Goal: Transaction & Acquisition: Purchase product/service

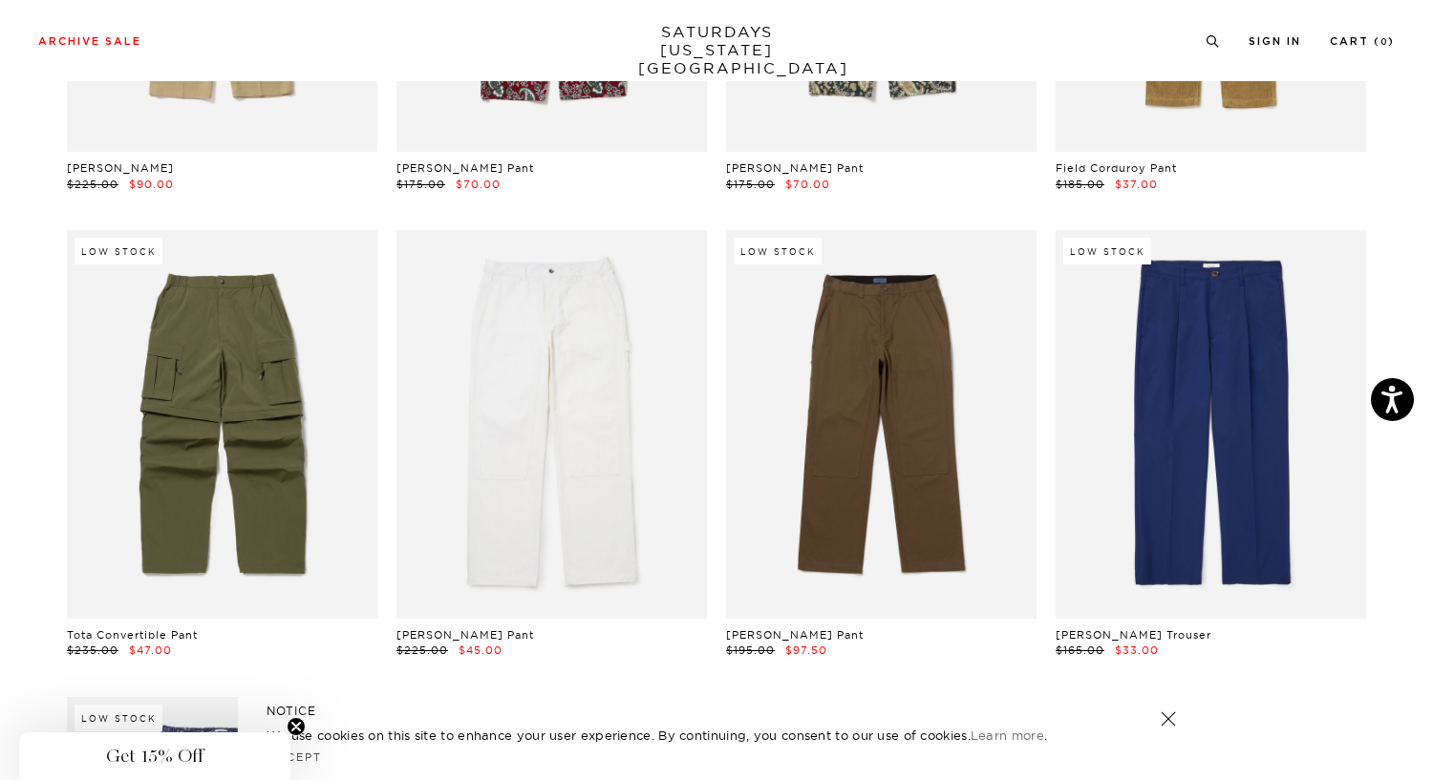
scroll to position [442, 4]
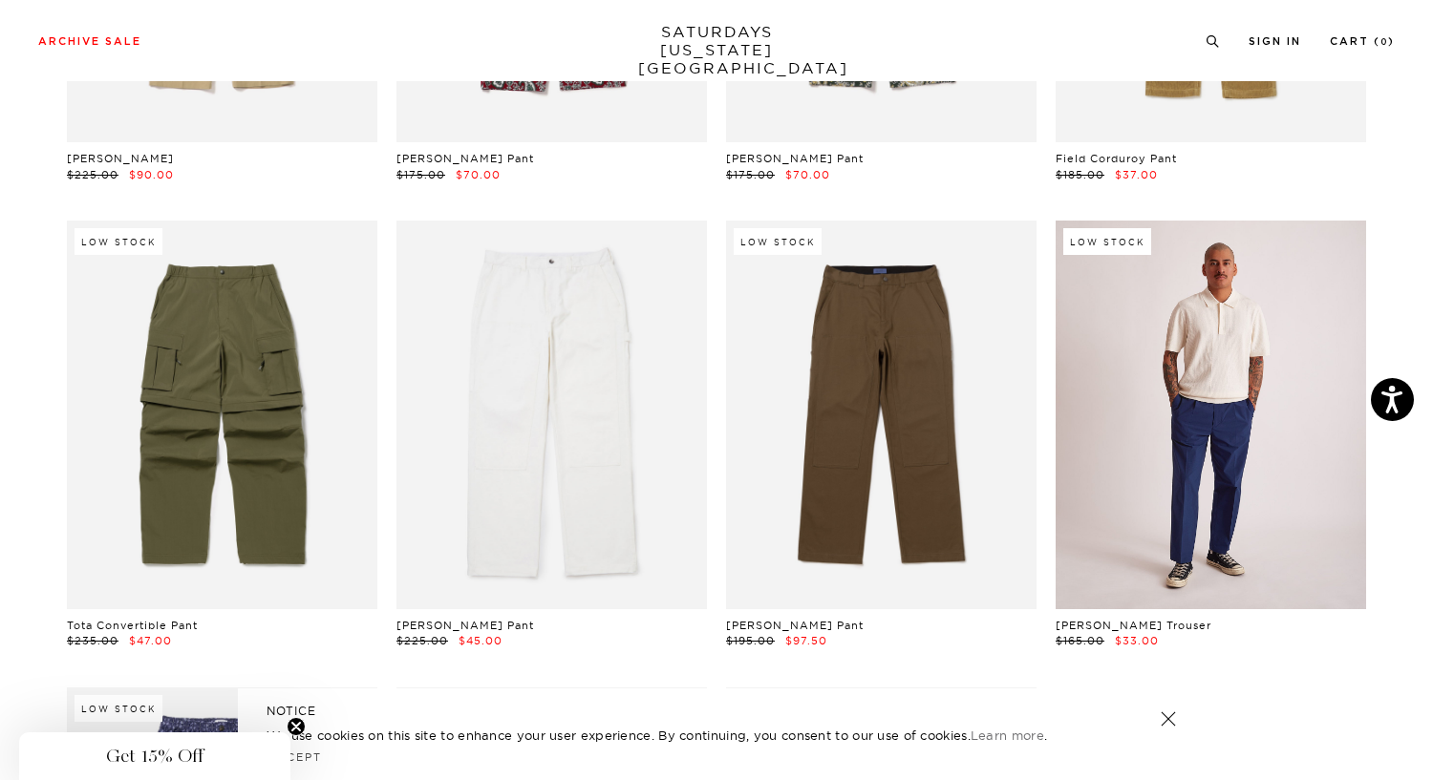
click at [1215, 389] on link at bounding box center [1210, 415] width 310 height 388
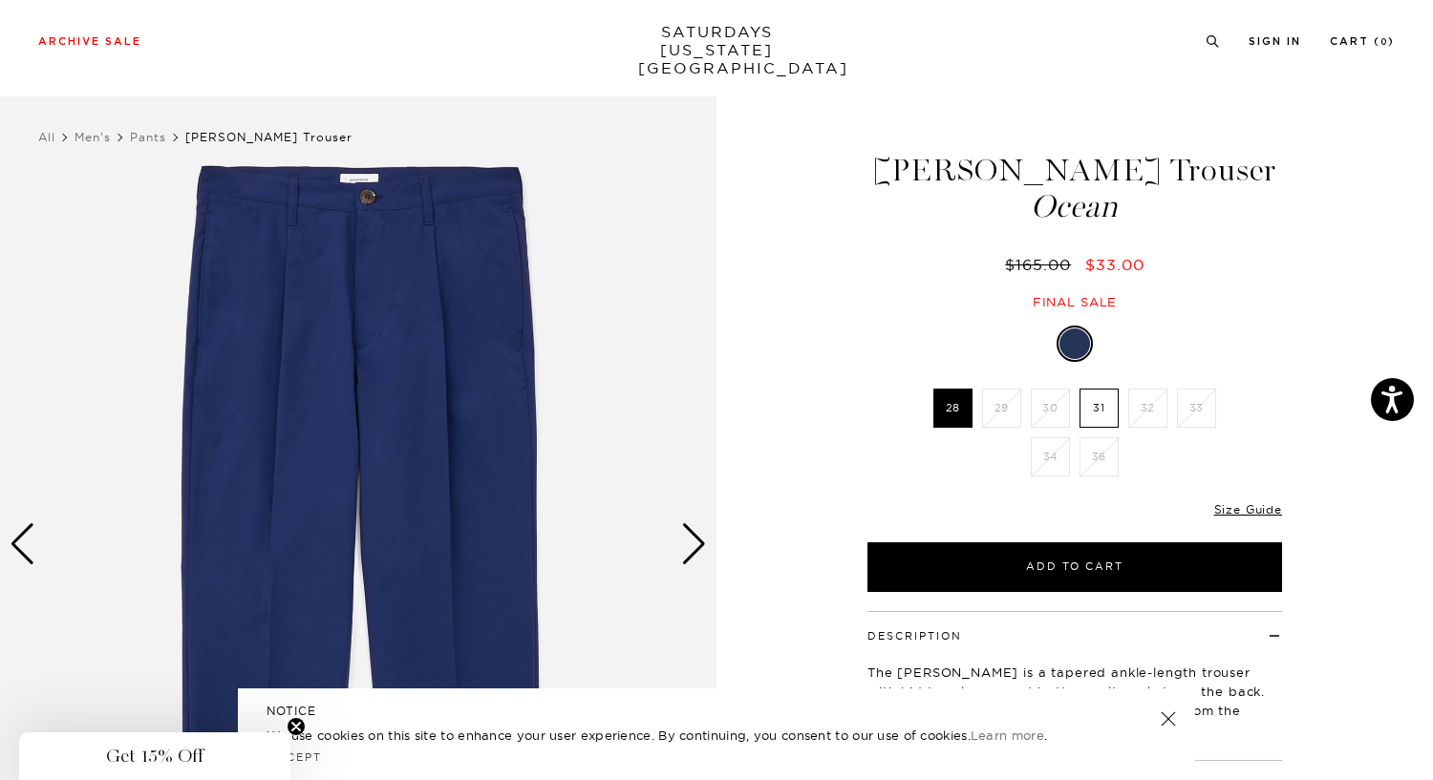
scroll to position [5, 2]
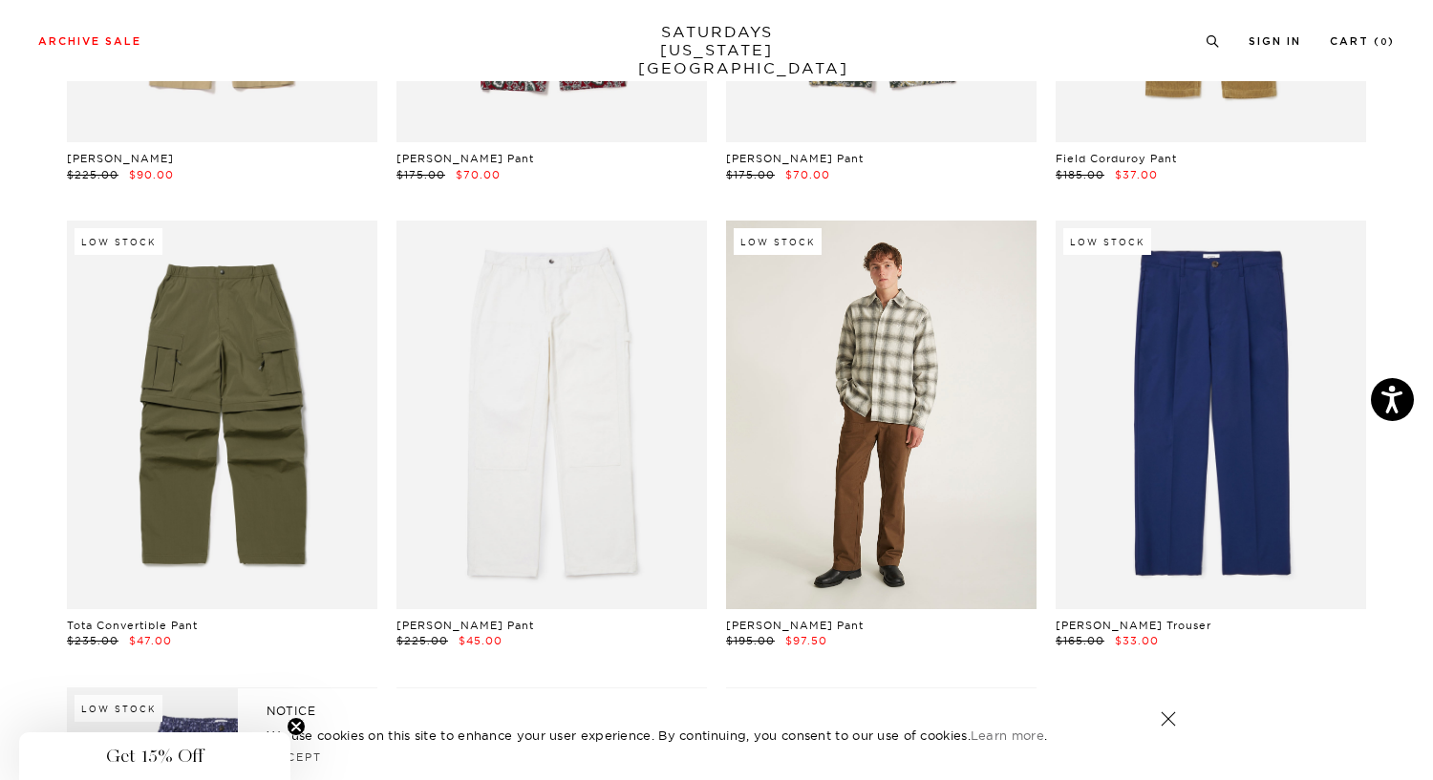
click at [860, 394] on link at bounding box center [881, 415] width 310 height 388
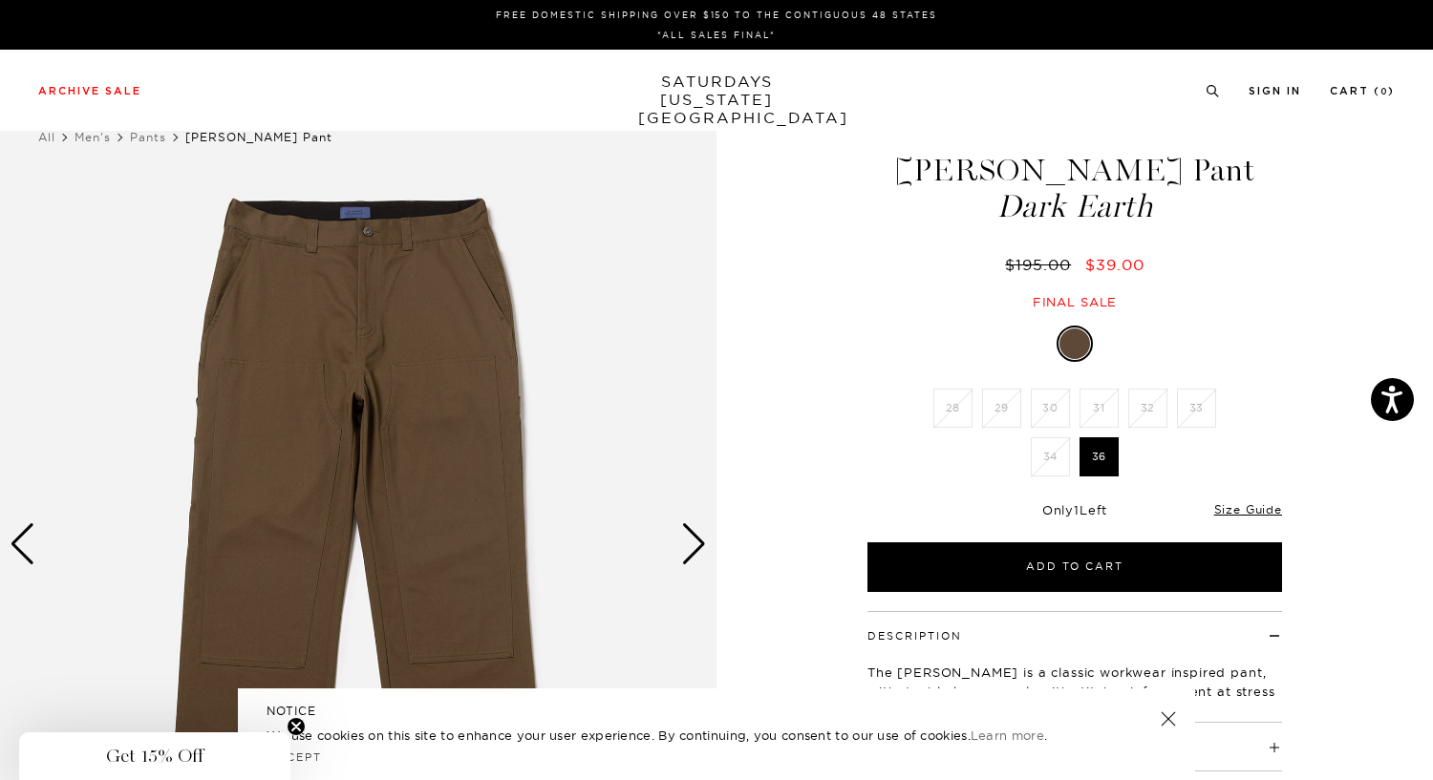
click at [364, 393] on img at bounding box center [358, 544] width 716 height 896
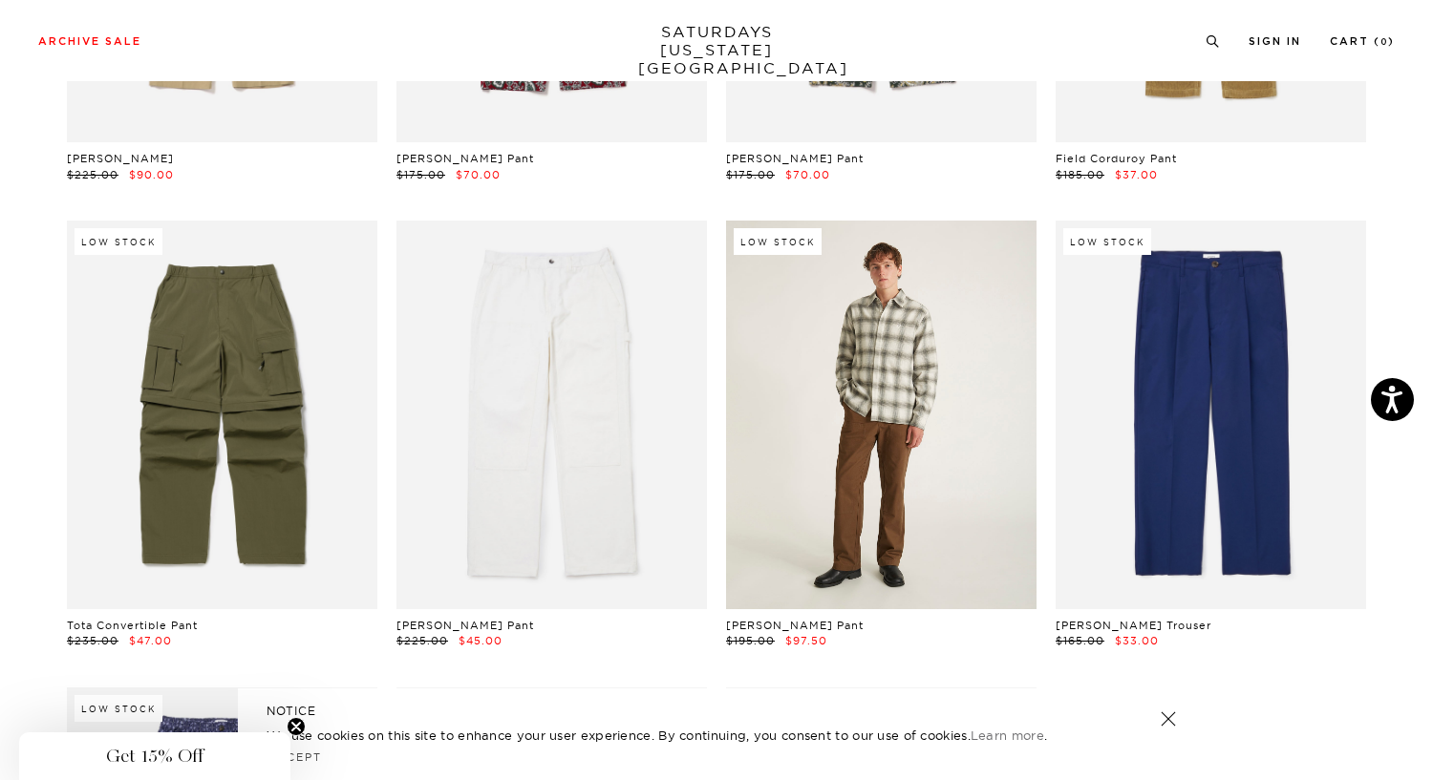
scroll to position [0, 4]
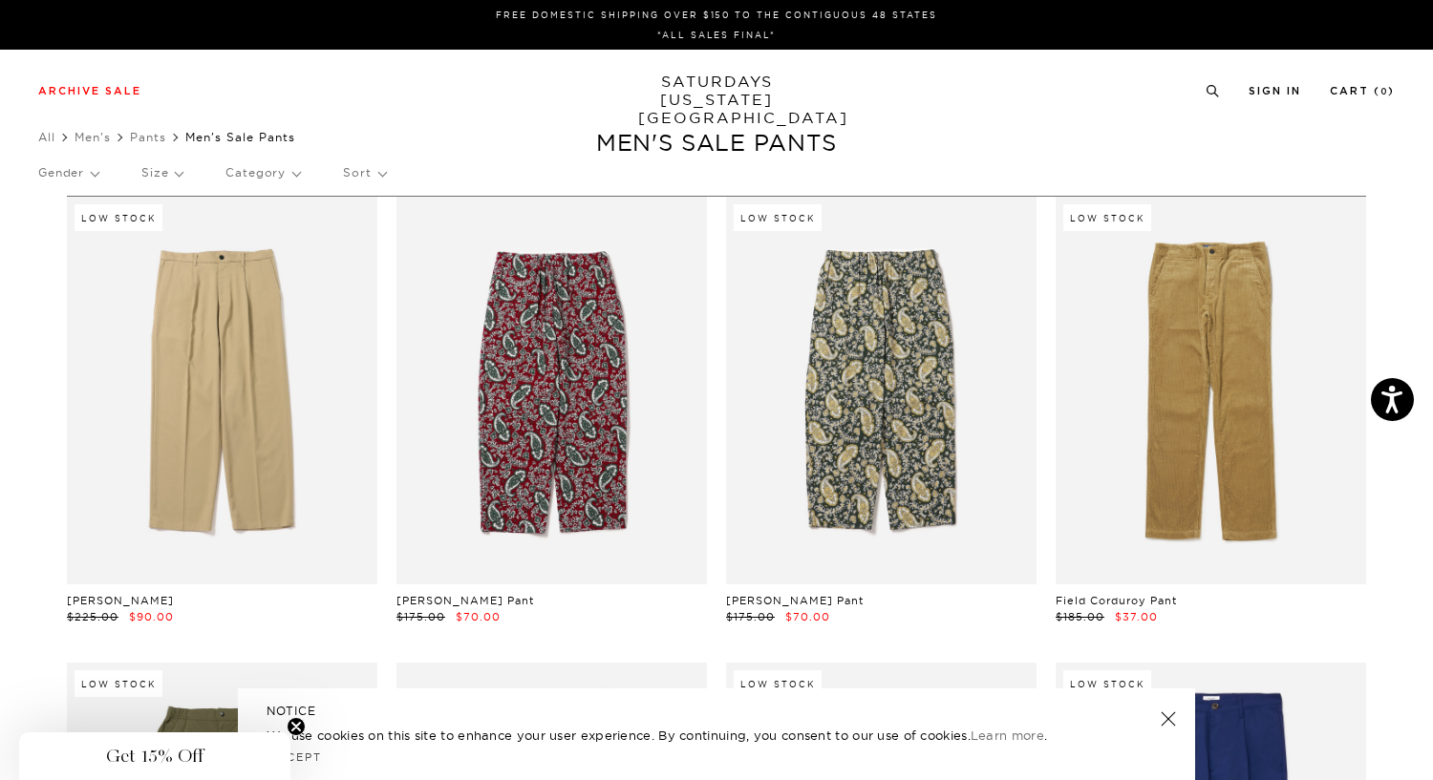
click at [170, 179] on p "Size" at bounding box center [161, 173] width 41 height 44
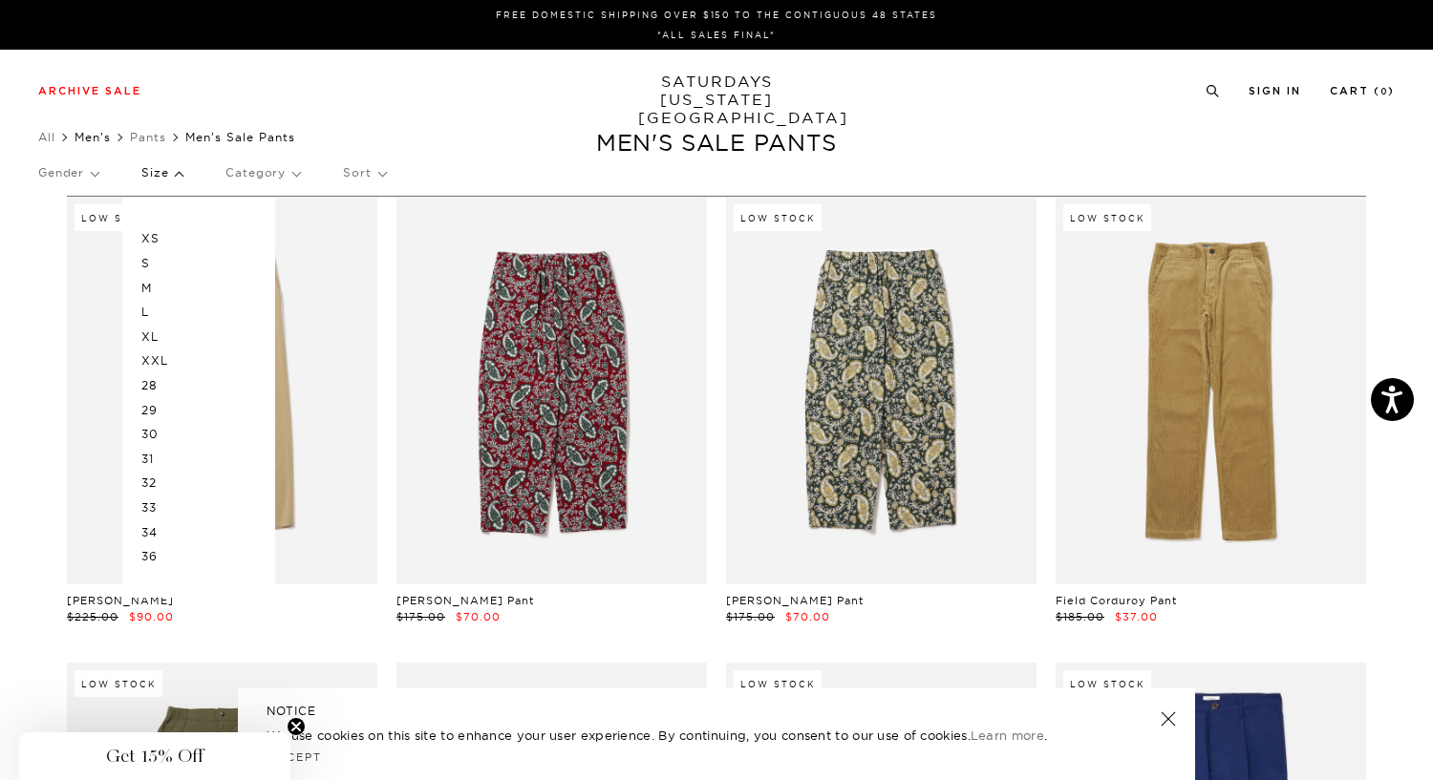
click at [100, 138] on link "Men's" at bounding box center [92, 137] width 36 height 14
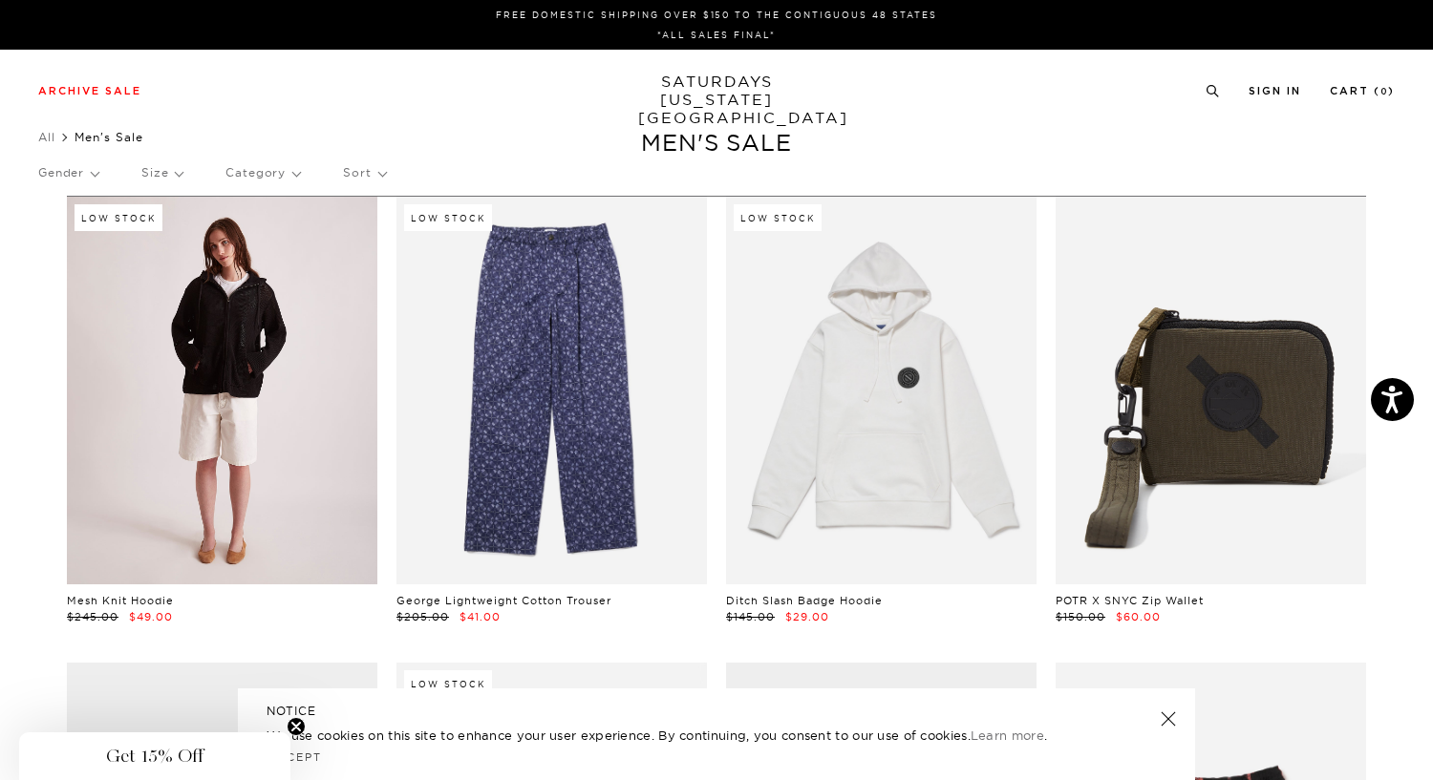
click at [73, 308] on link at bounding box center [222, 391] width 310 height 388
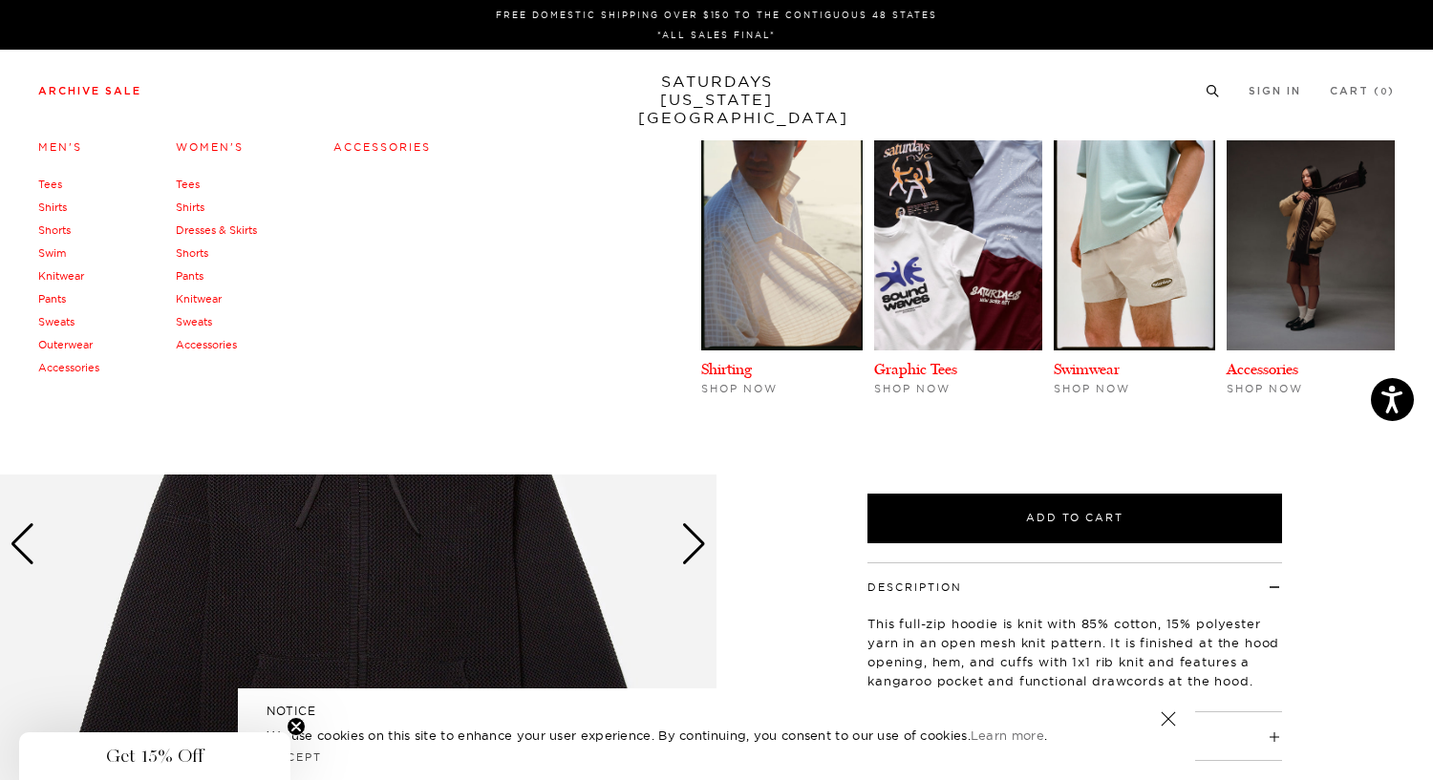
click at [100, 96] on link "Archive Sale" at bounding box center [89, 91] width 103 height 11
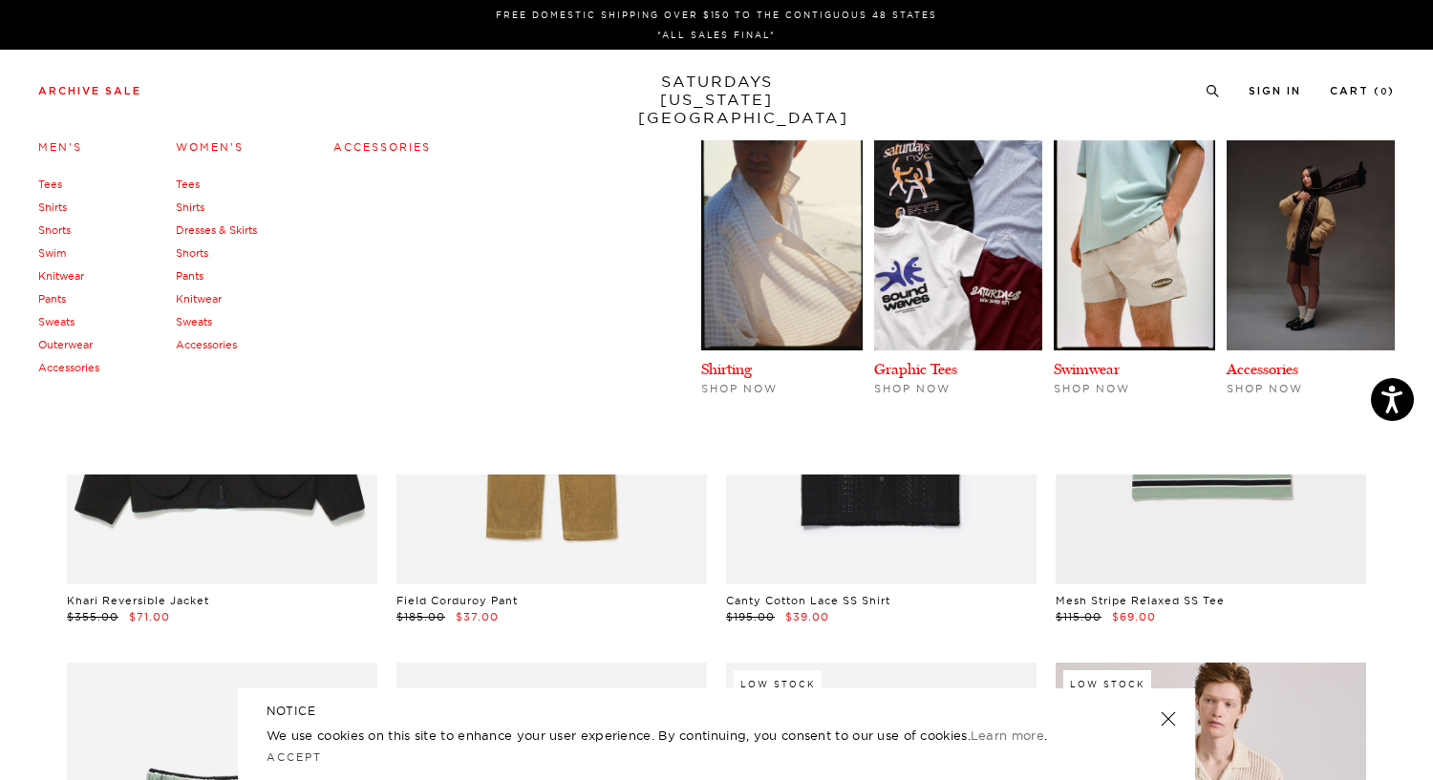
click at [58, 205] on link "Shirts" at bounding box center [52, 207] width 29 height 13
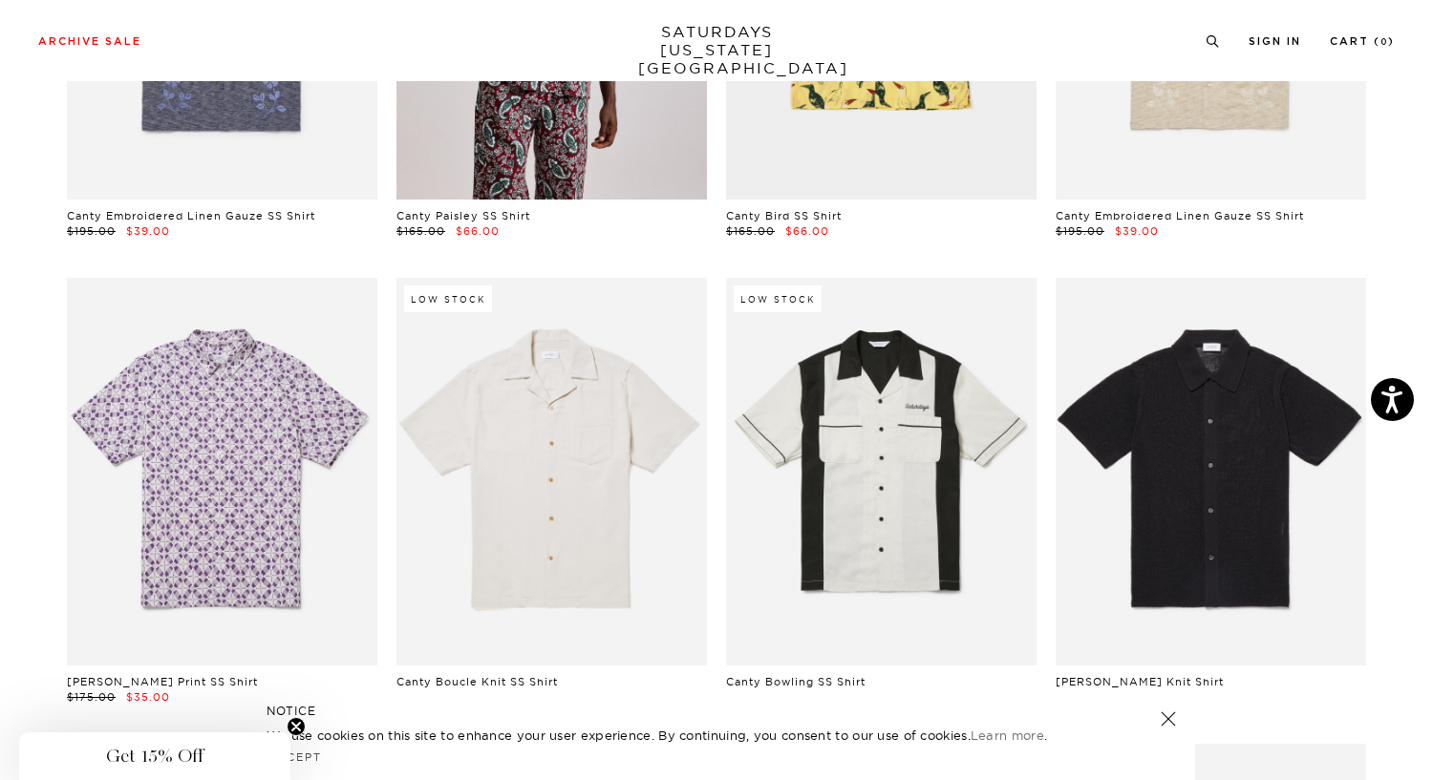
scroll to position [842, 1]
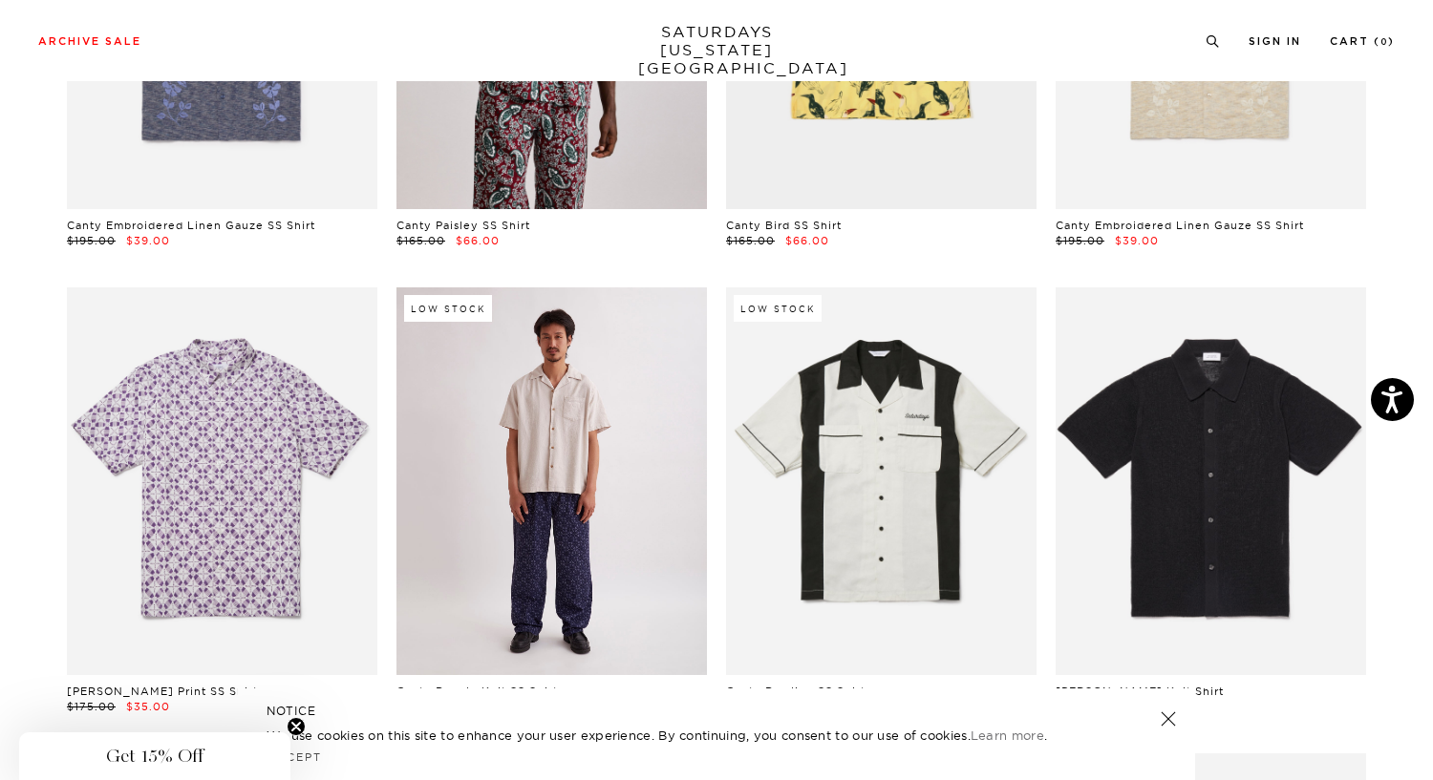
click at [529, 536] on link at bounding box center [551, 481] width 310 height 388
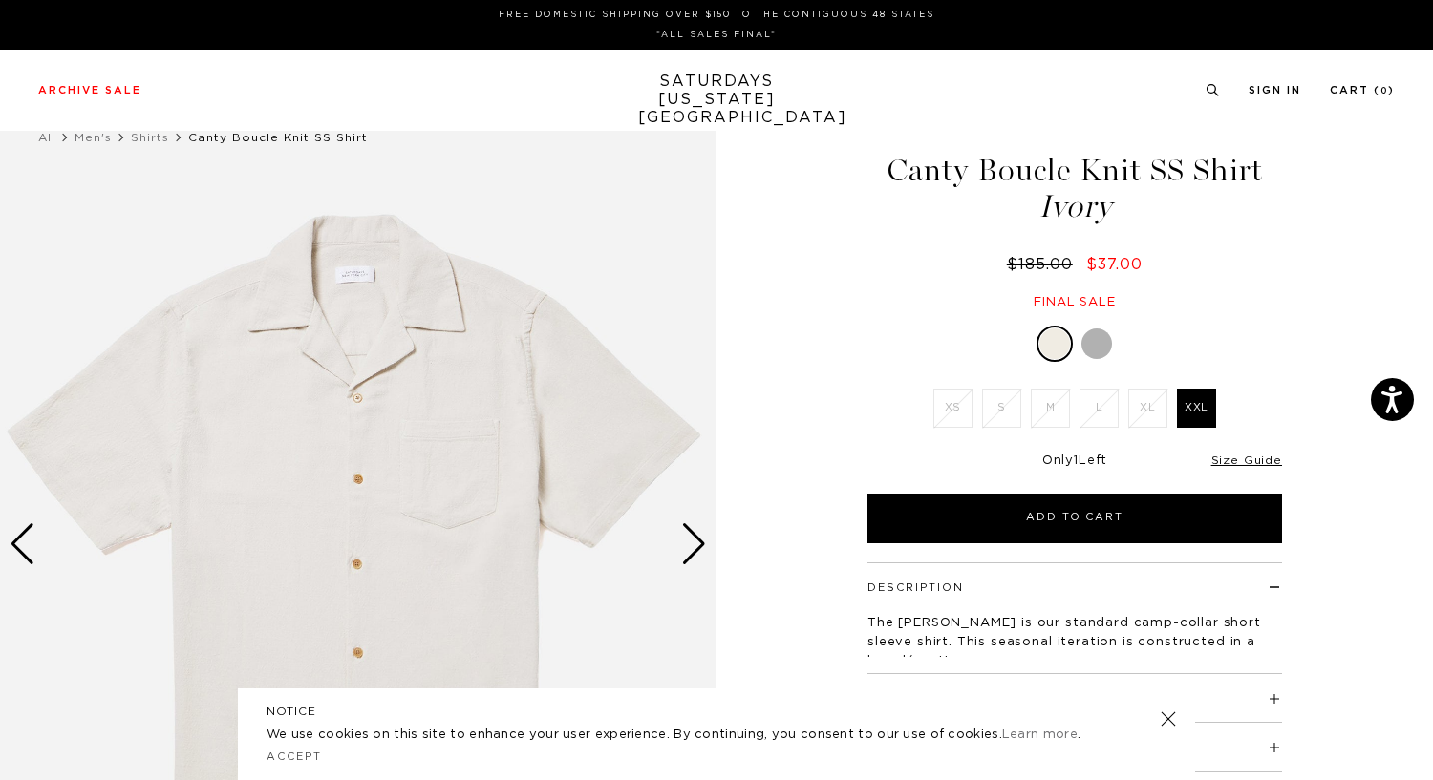
click at [1093, 350] on div at bounding box center [1096, 344] width 31 height 31
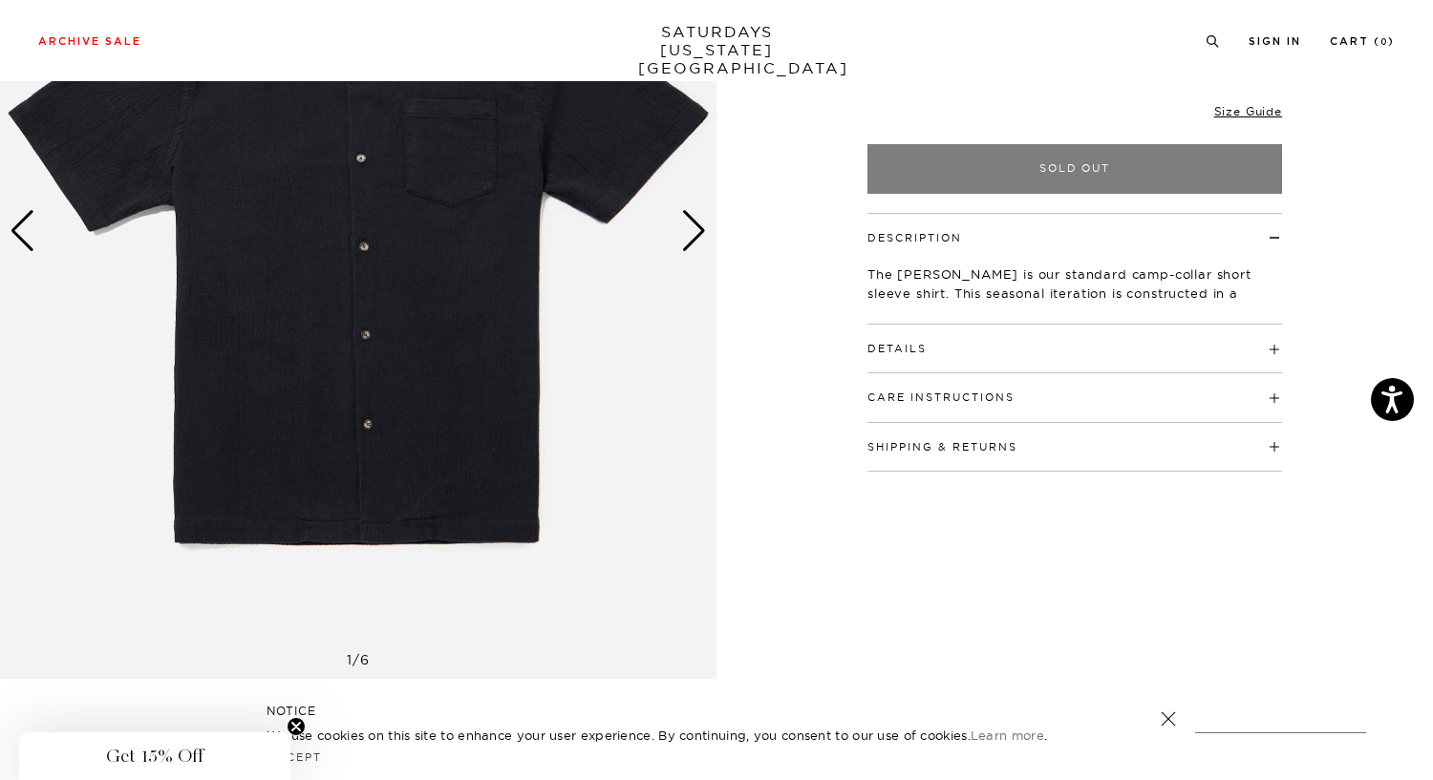
scroll to position [340, 0]
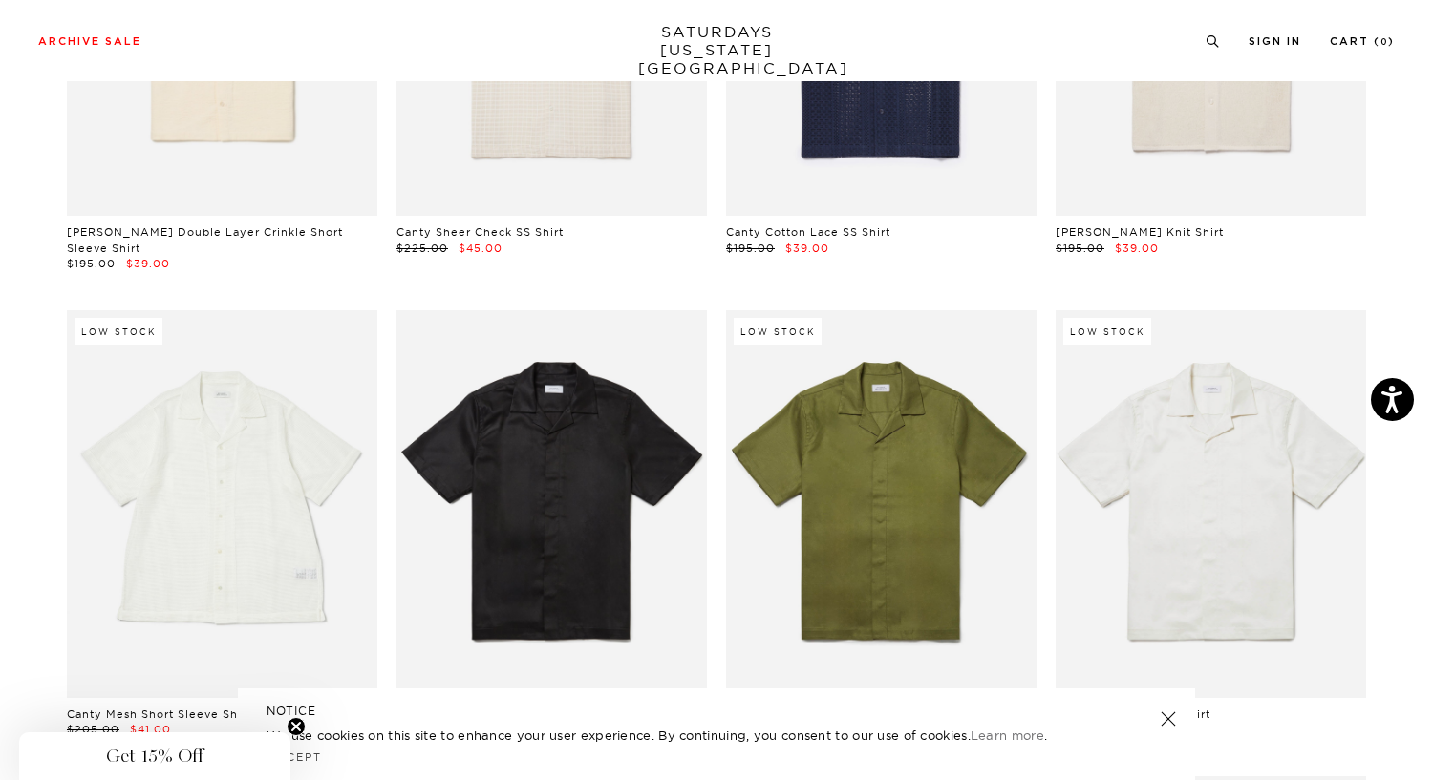
scroll to position [1786, 2]
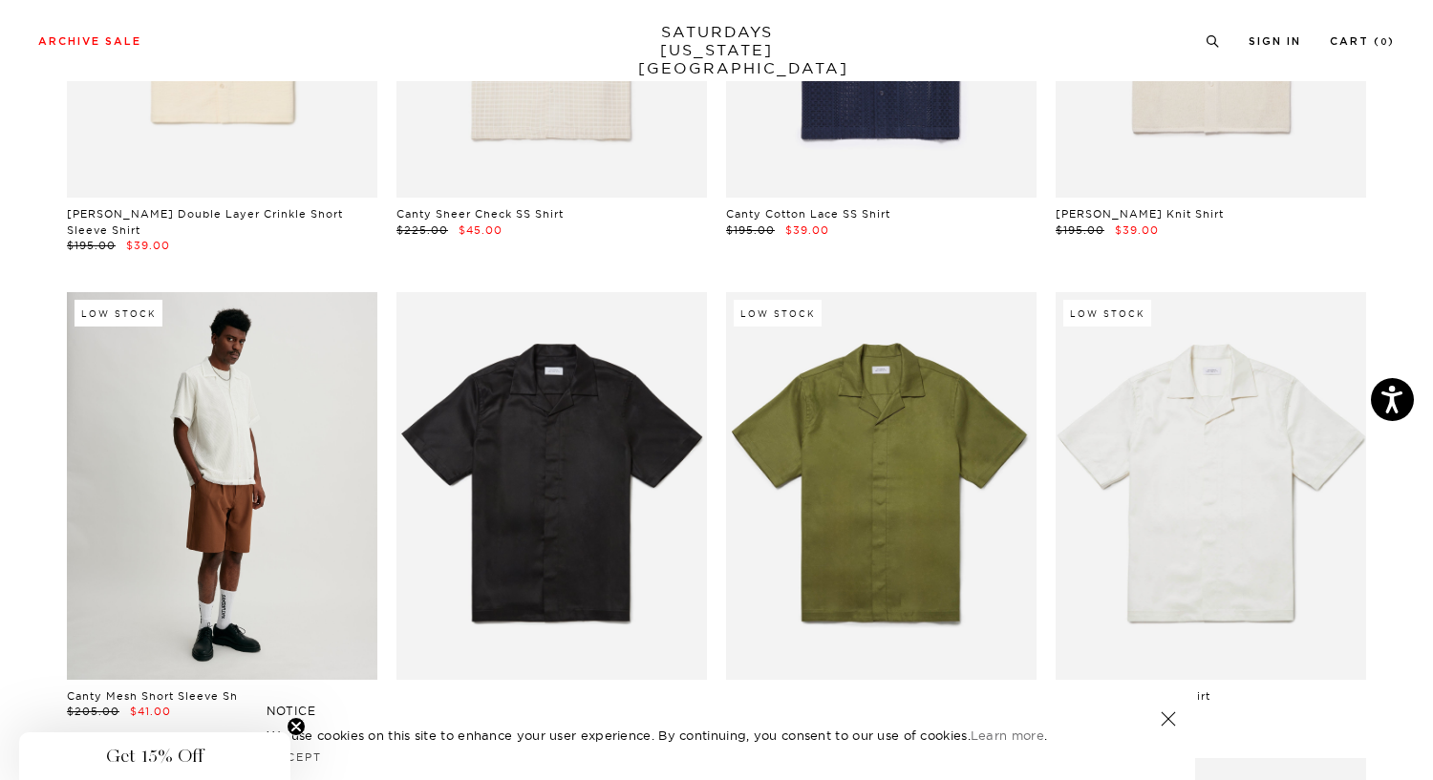
click at [234, 456] on link at bounding box center [222, 486] width 310 height 388
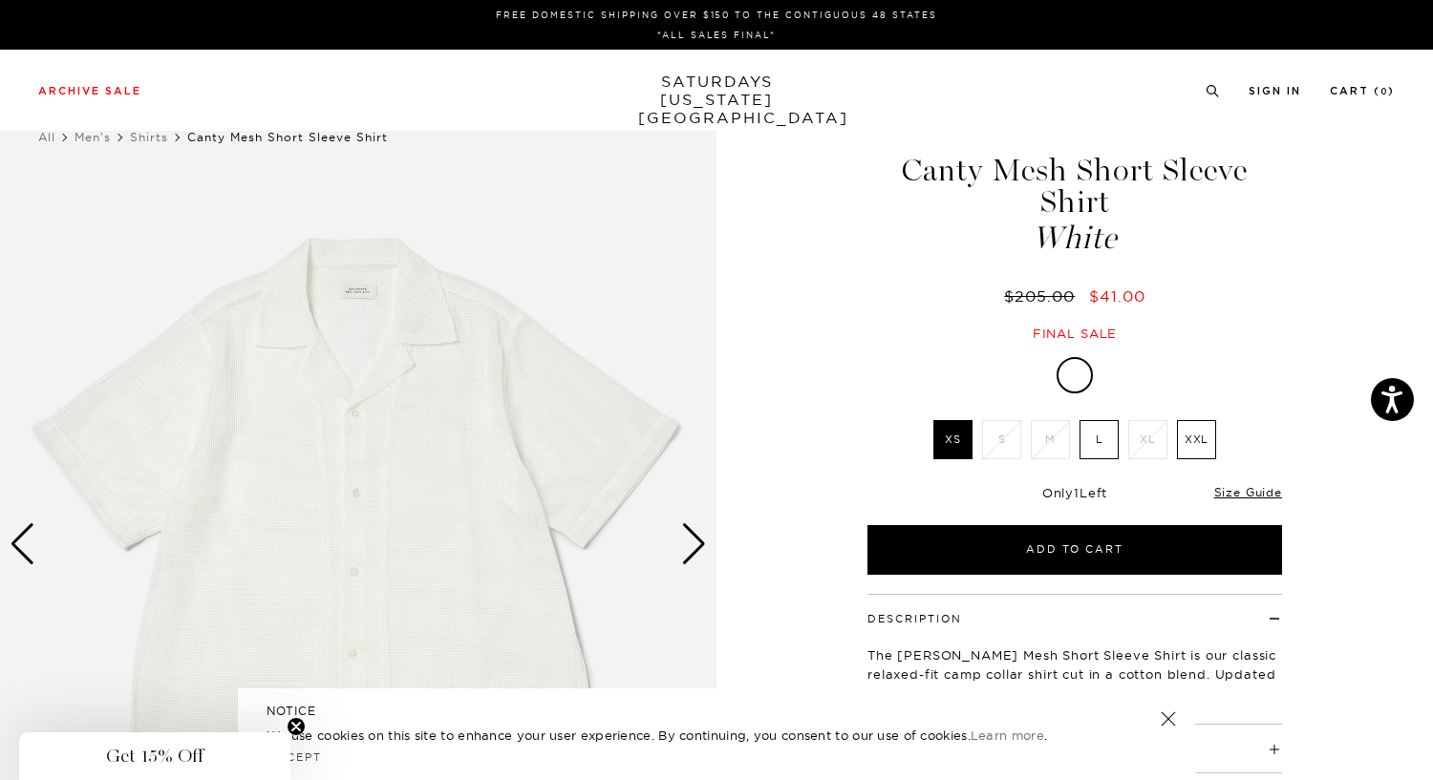
click at [1101, 437] on label "L" at bounding box center [1098, 439] width 39 height 39
click at [0, 0] on input "L" at bounding box center [0, 0] width 0 height 0
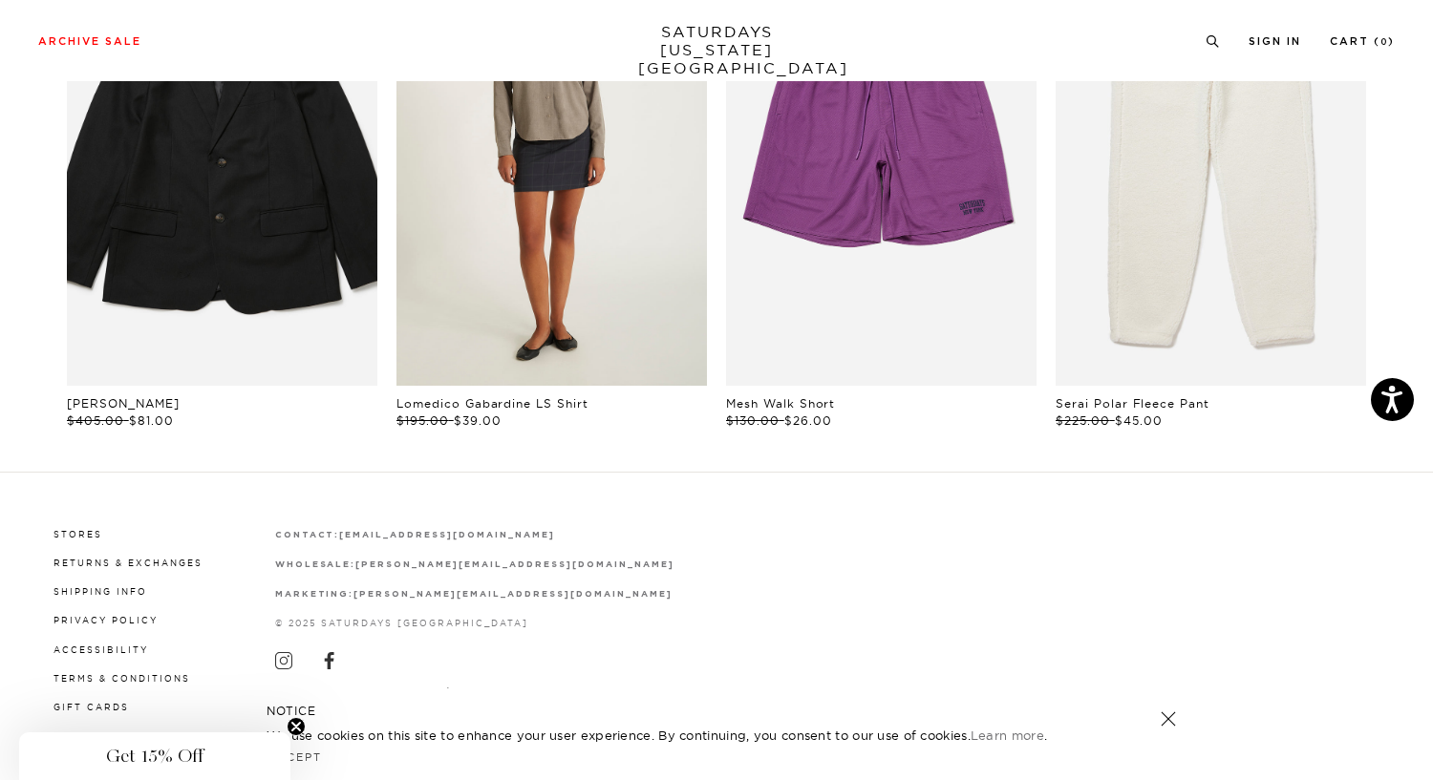
scroll to position [0, 11]
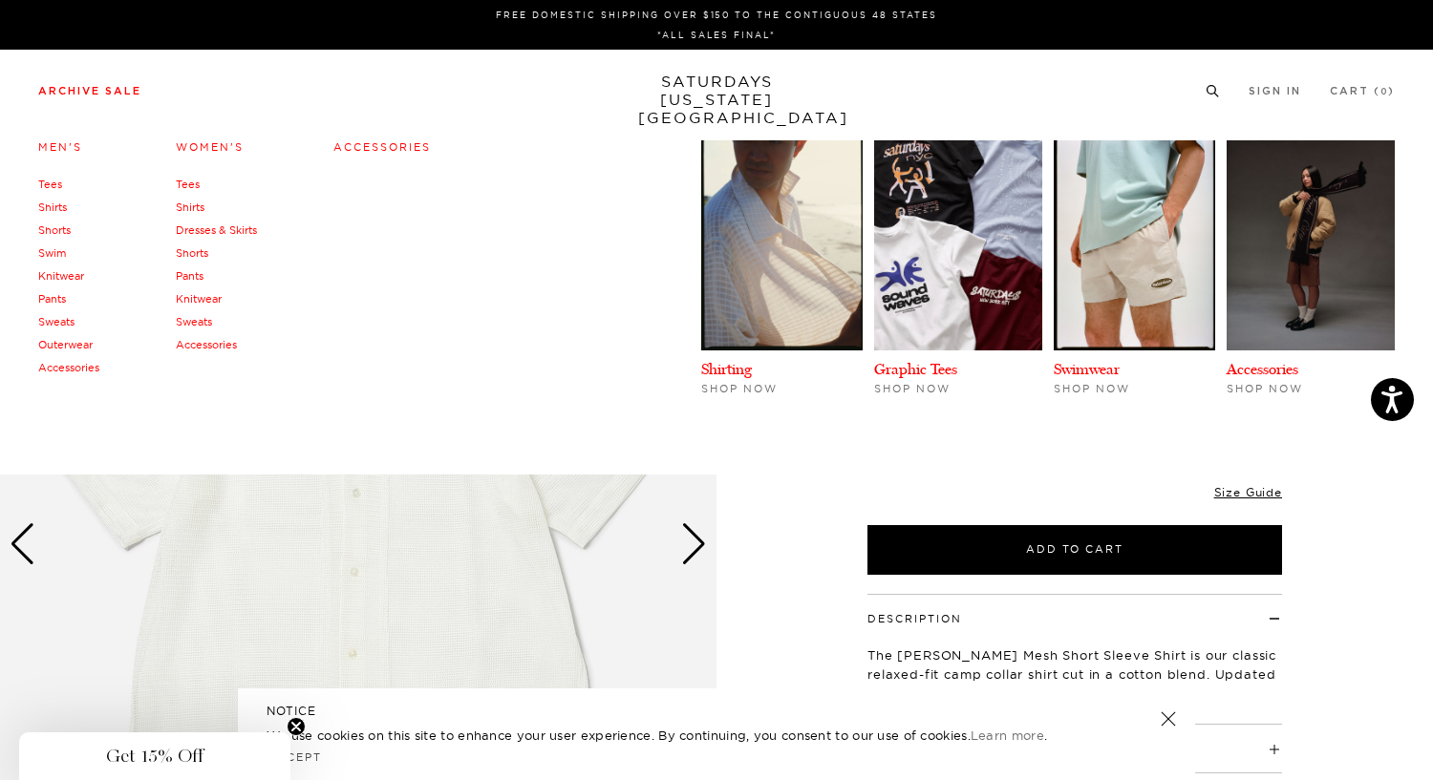
click at [129, 96] on link "Archive Sale" at bounding box center [89, 91] width 103 height 11
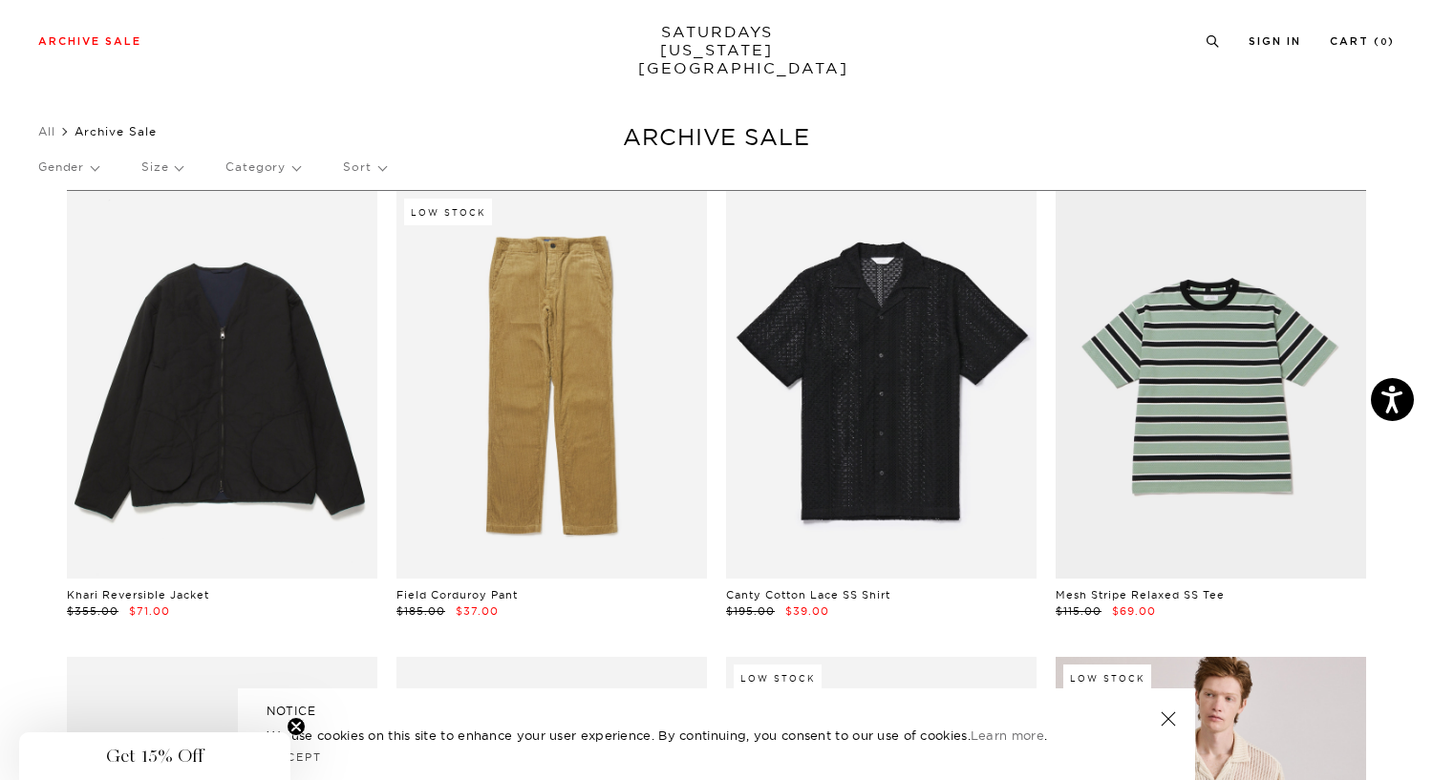
scroll to position [0, 4]
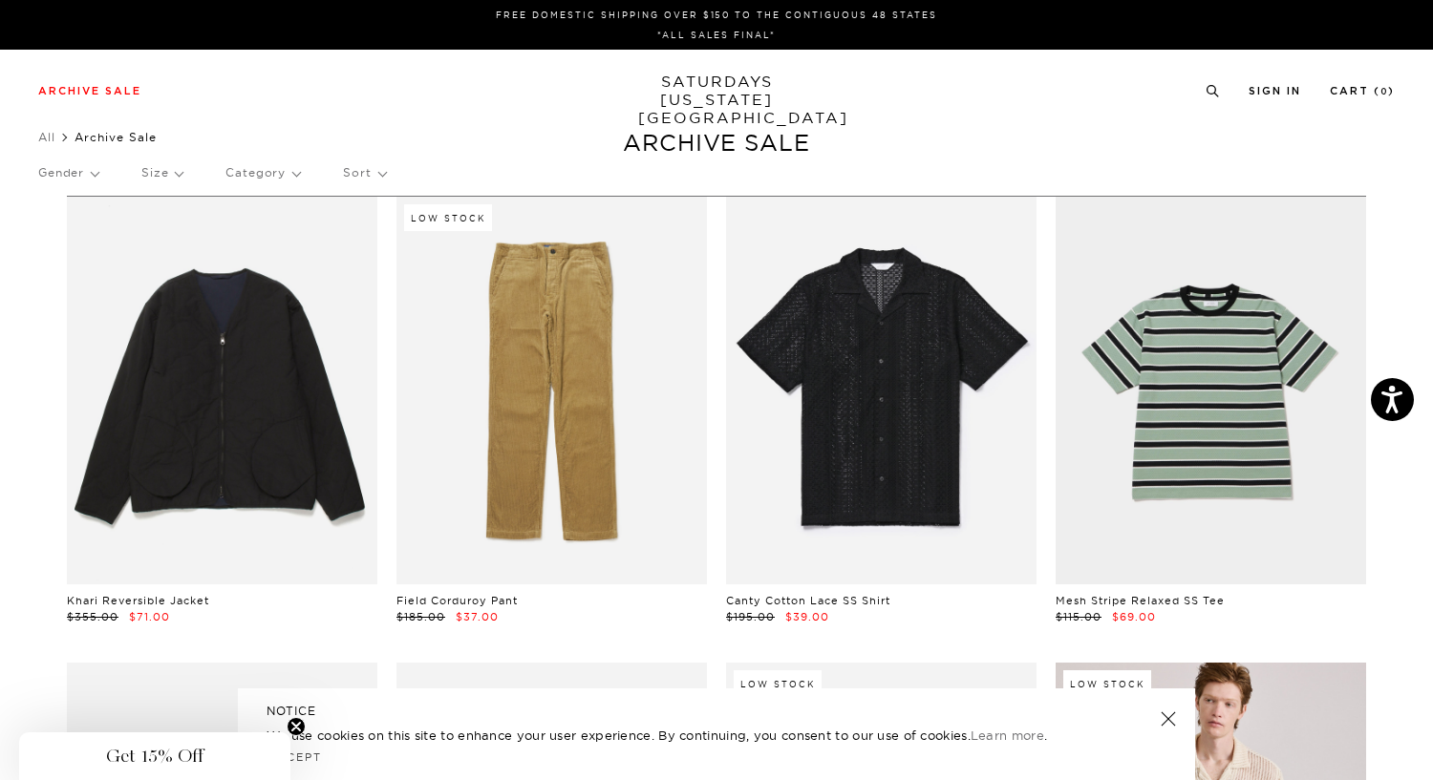
click at [159, 177] on p "Size" at bounding box center [161, 173] width 41 height 44
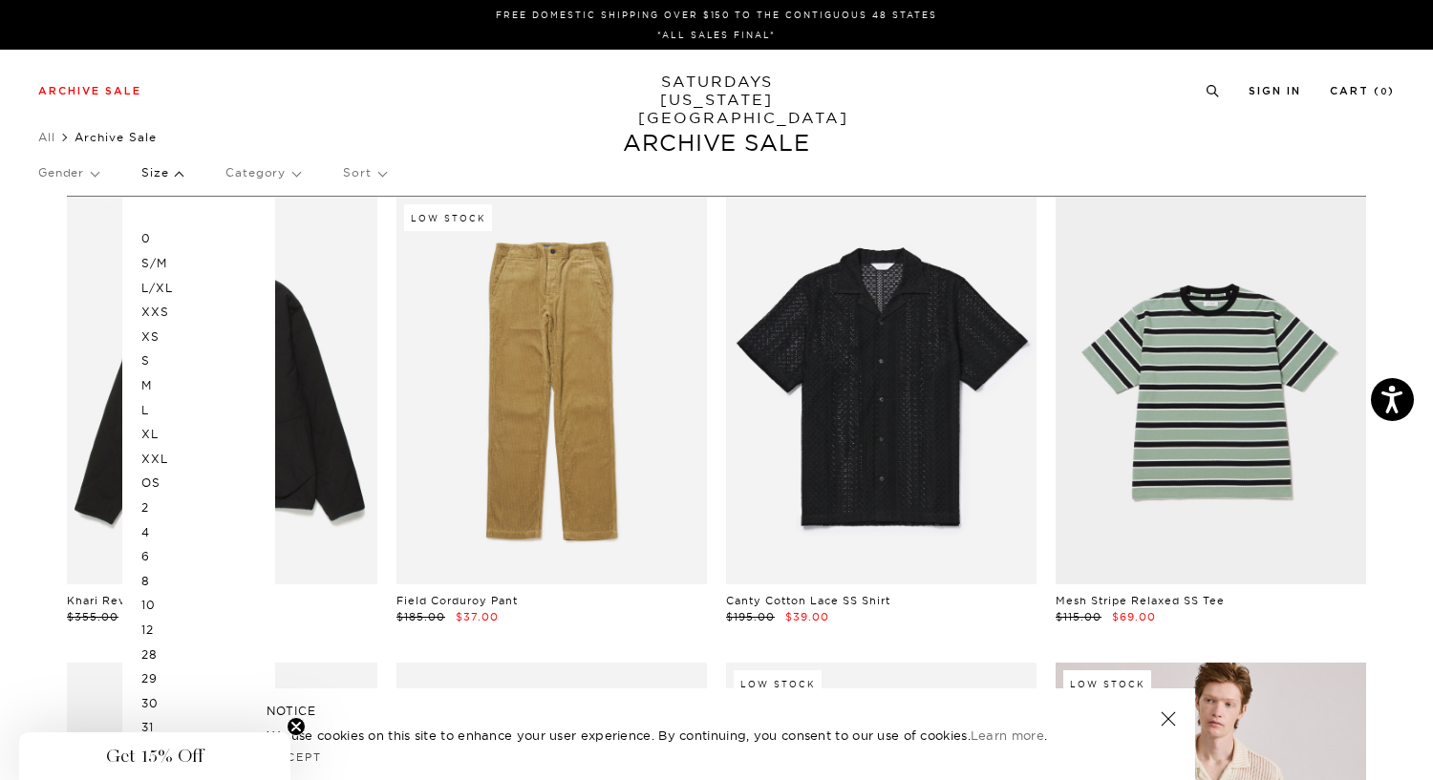
click at [79, 176] on p "Gender" at bounding box center [68, 173] width 60 height 44
click at [58, 241] on p "Mens" at bounding box center [95, 238] width 115 height 25
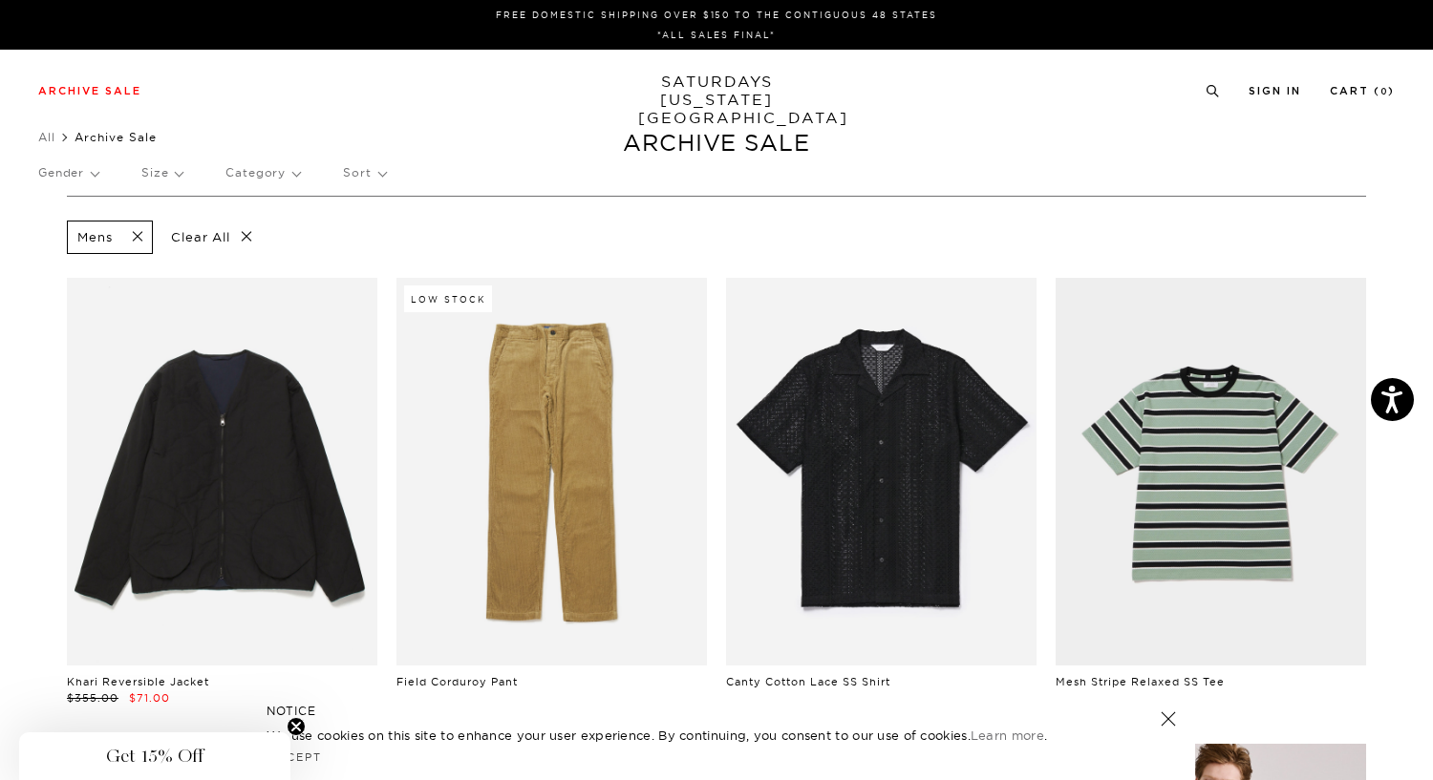
click at [78, 168] on p "Gender" at bounding box center [68, 173] width 60 height 44
click at [63, 252] on p "Unisex" at bounding box center [95, 263] width 115 height 25
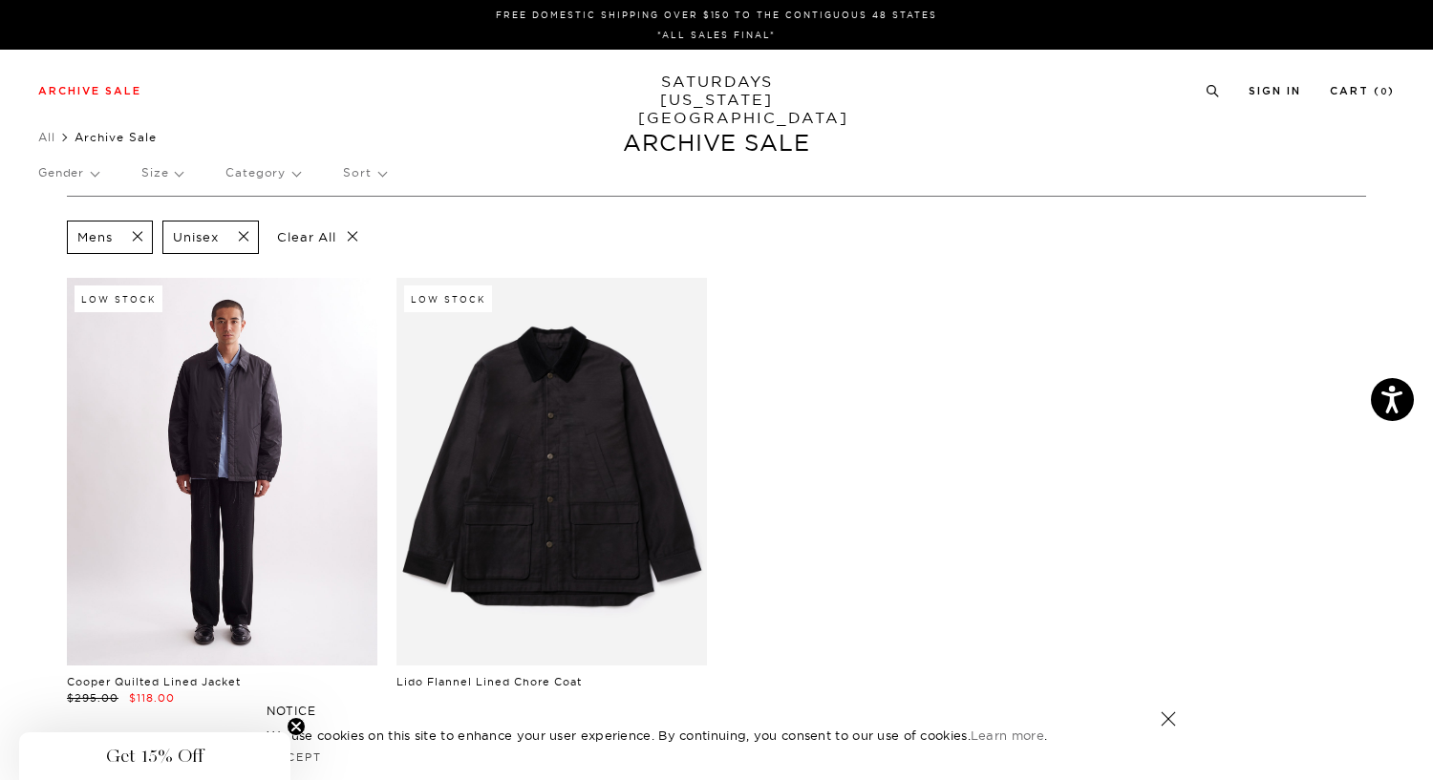
click at [243, 472] on link at bounding box center [222, 472] width 310 height 388
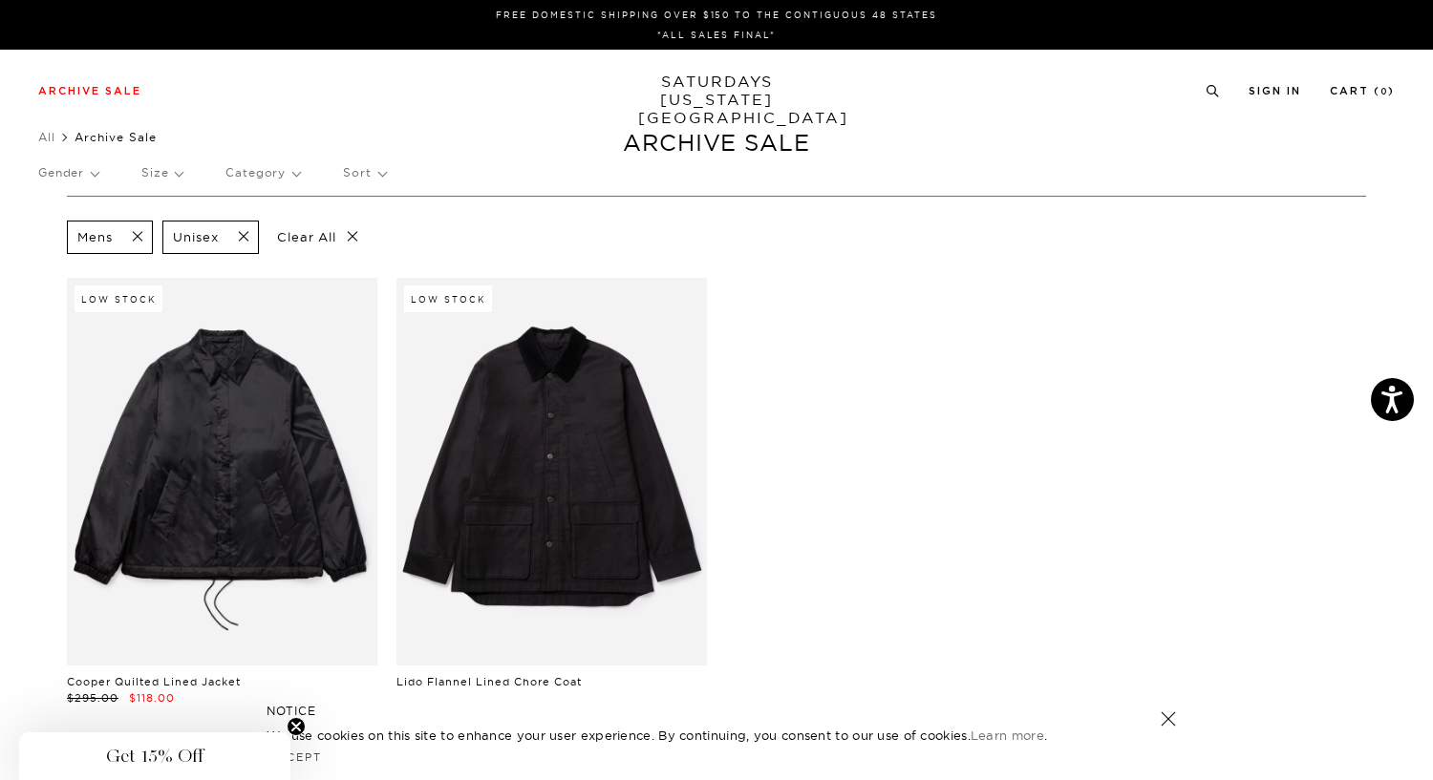
click at [91, 174] on p "Gender" at bounding box center [68, 173] width 60 height 44
click at [62, 235] on p "Mens" at bounding box center [95, 238] width 115 height 25
